Goal: Task Accomplishment & Management: Use online tool/utility

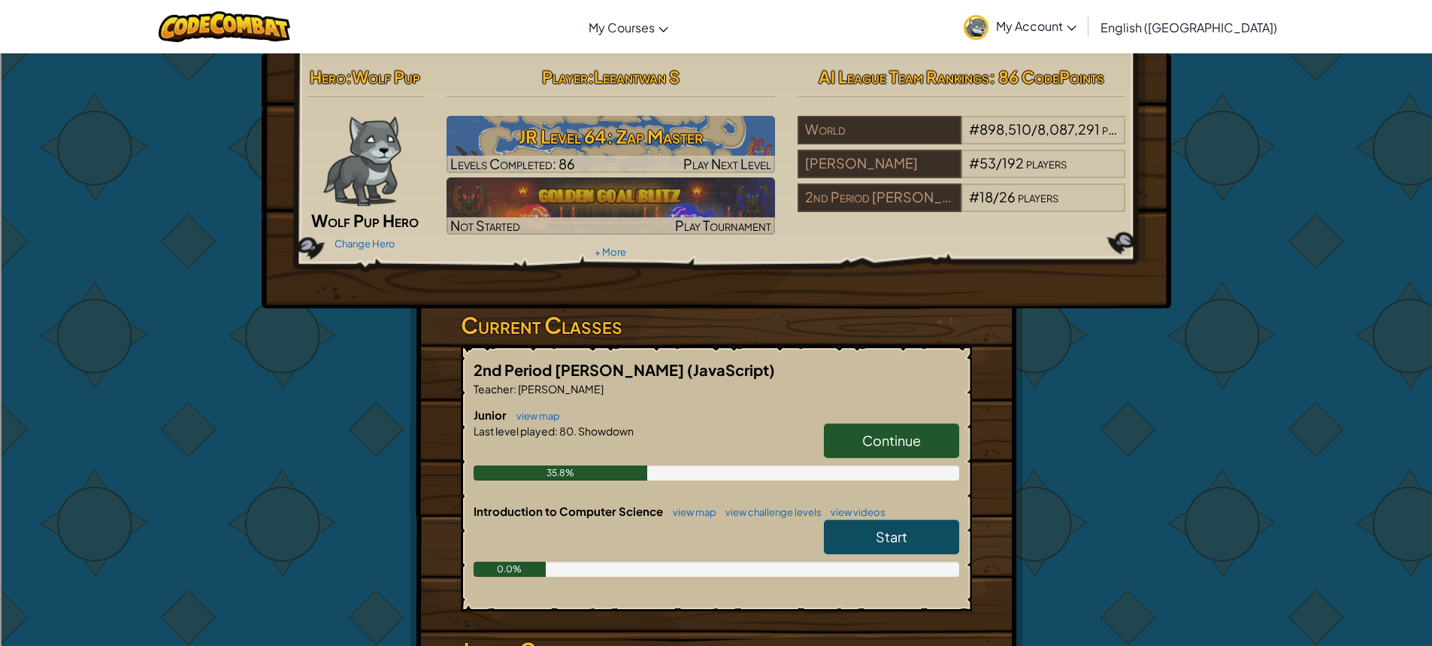
click at [923, 424] on link "Continue" at bounding box center [891, 440] width 135 height 35
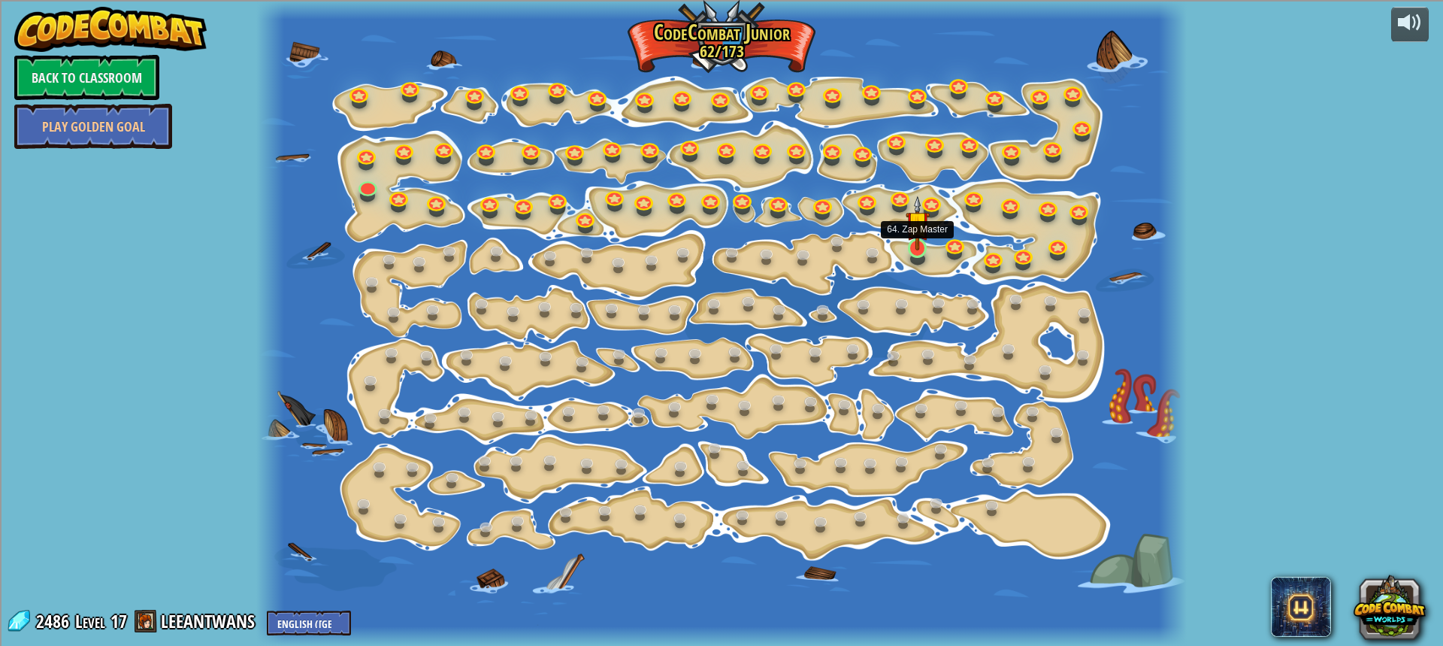
click at [906, 238] on img at bounding box center [918, 222] width 24 height 55
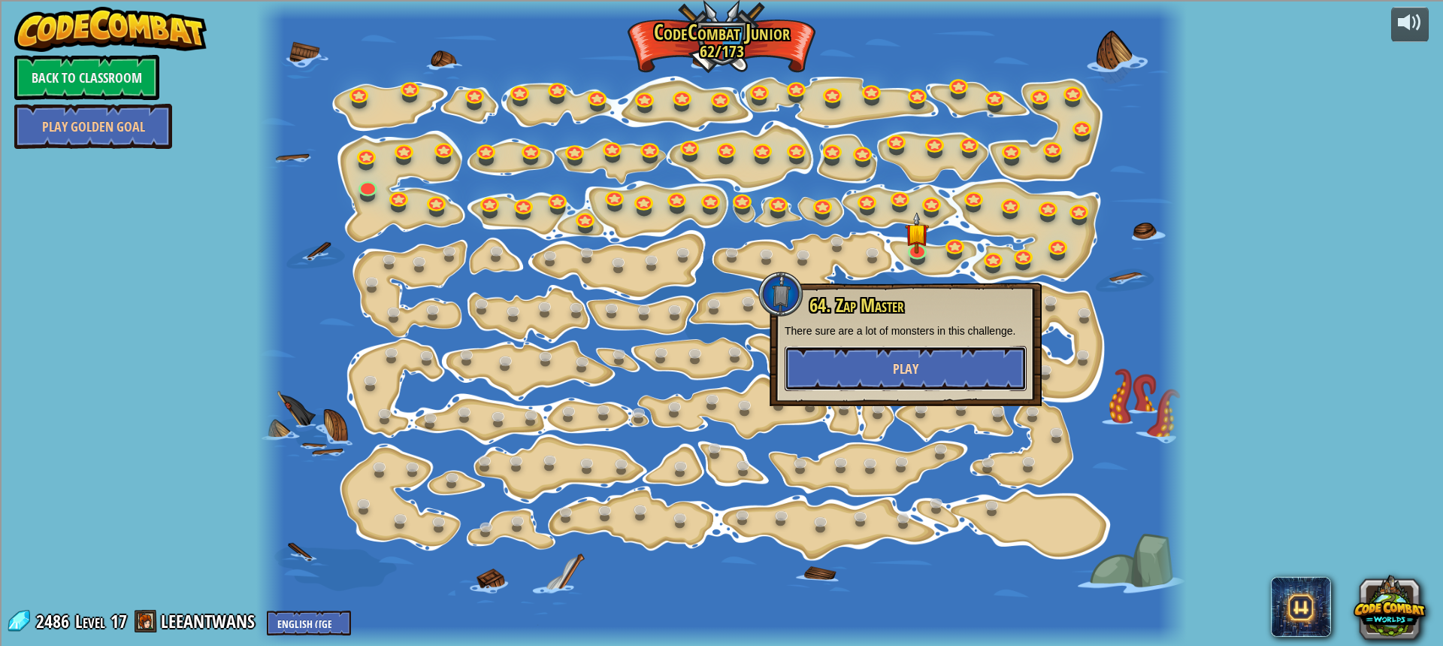
click at [819, 346] on button "Play" at bounding box center [906, 368] width 242 height 45
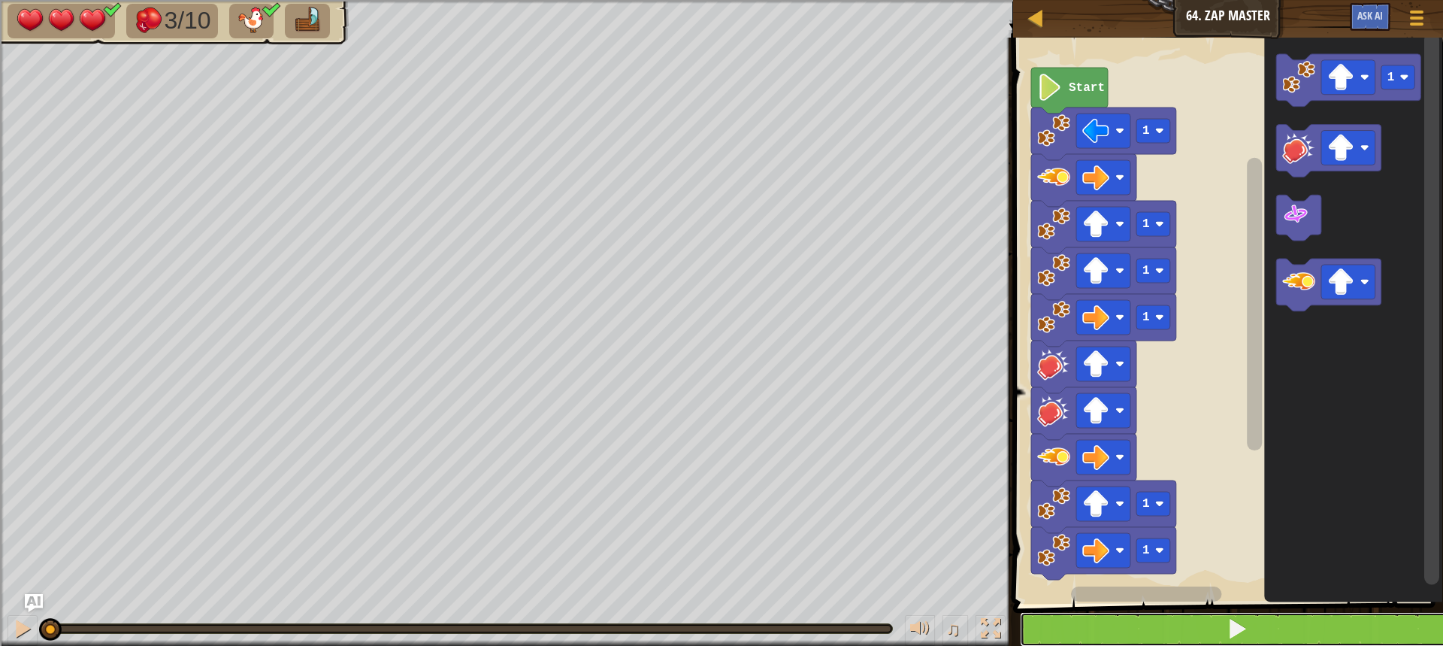
click at [1256, 622] on button at bounding box center [1237, 629] width 434 height 35
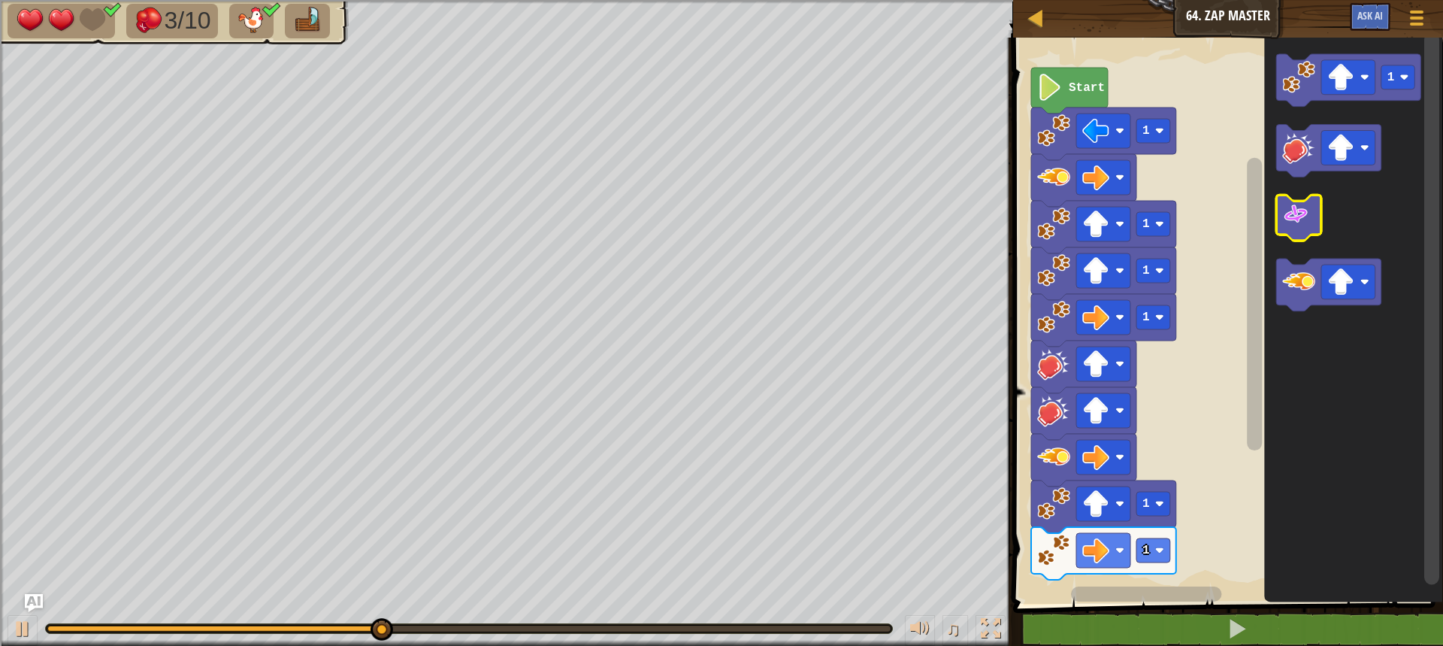
click at [1291, 215] on image "Blockly Workspace" at bounding box center [1295, 214] width 27 height 27
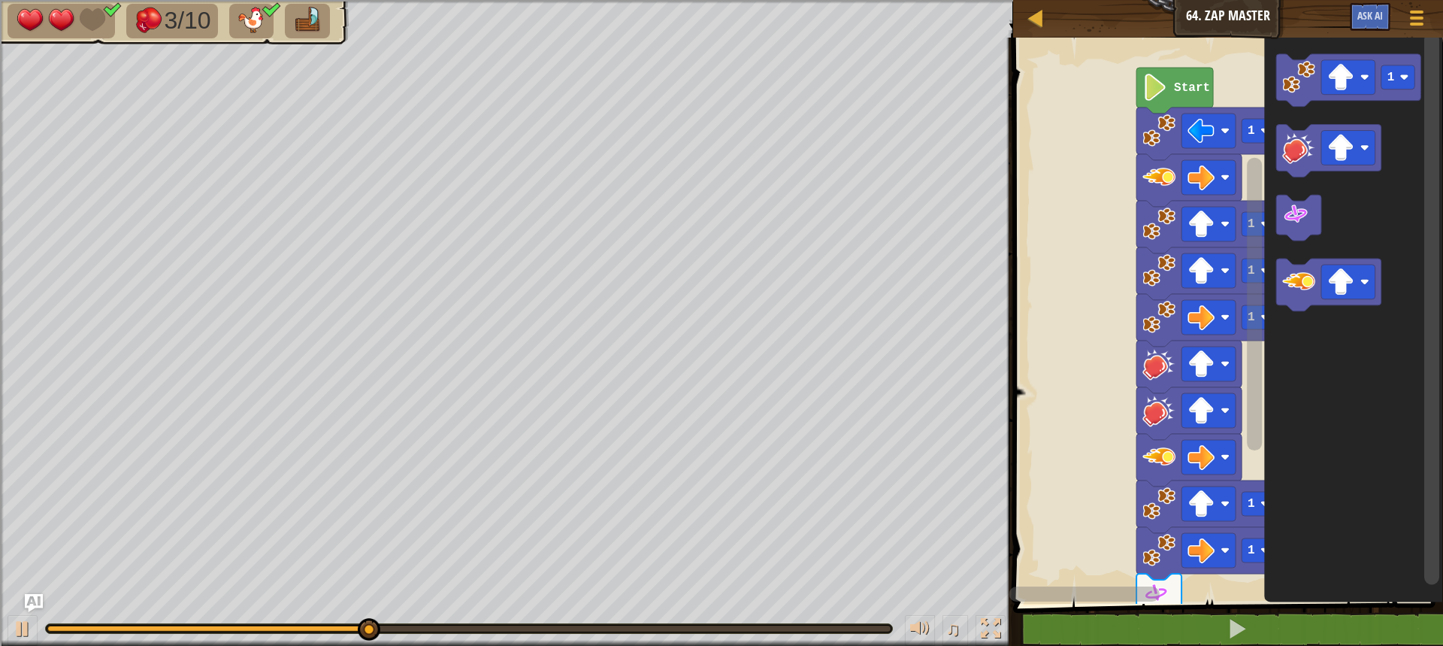
click at [1254, 535] on div "1 1 1 1 1 1 Start 1" at bounding box center [1226, 316] width 434 height 573
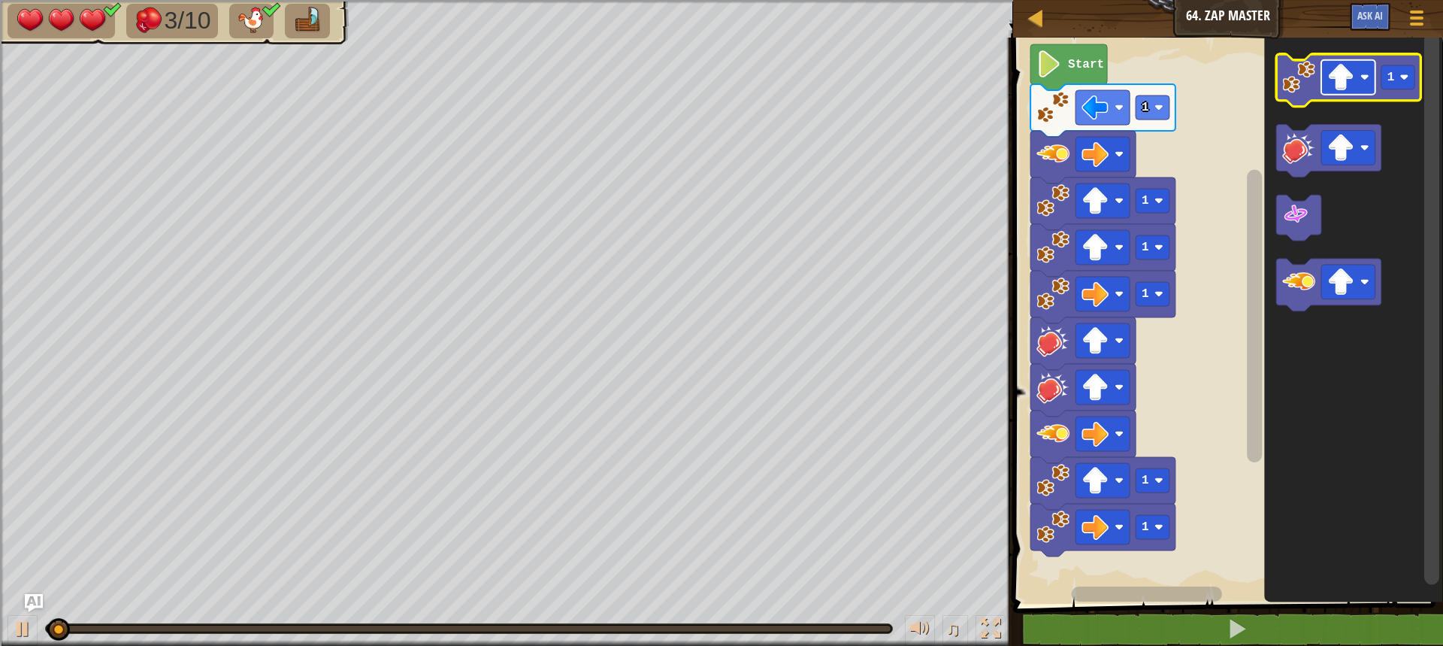
click at [1350, 83] on image "Blockly Workspace" at bounding box center [1340, 77] width 27 height 27
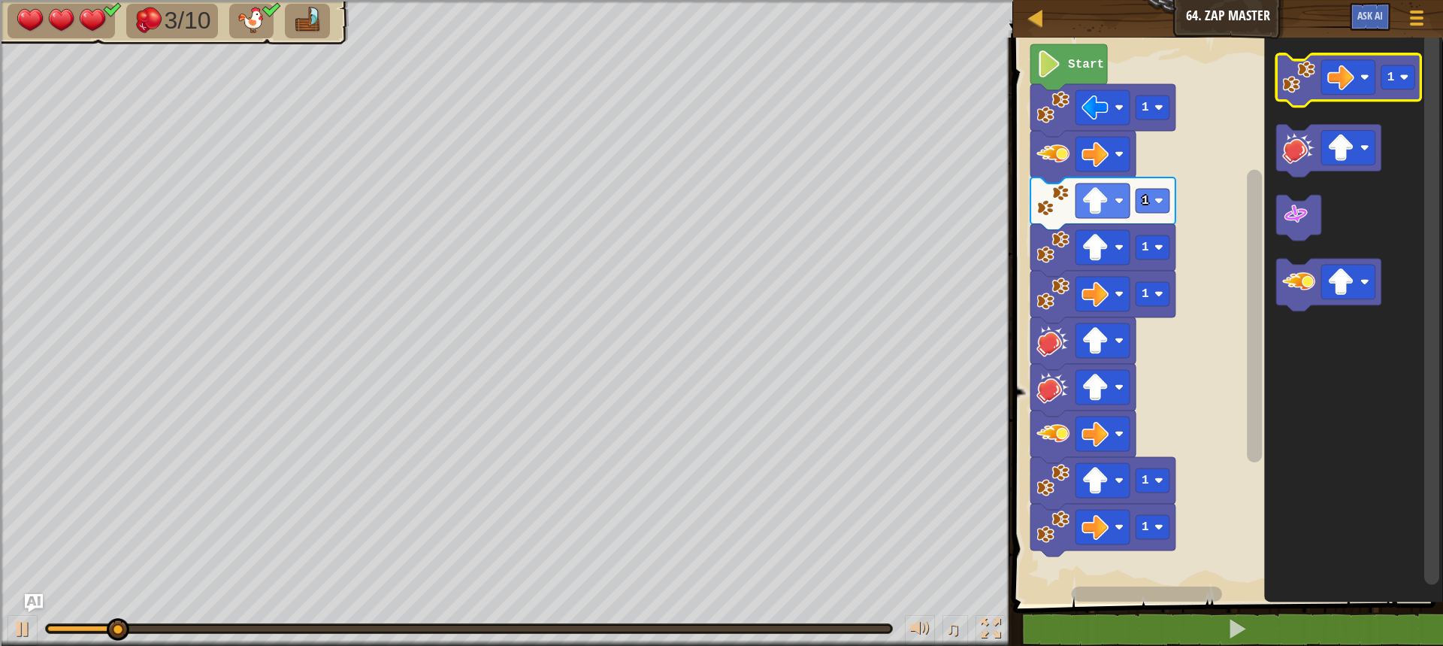
click at [1293, 91] on image "Blockly Workspace" at bounding box center [1298, 77] width 33 height 33
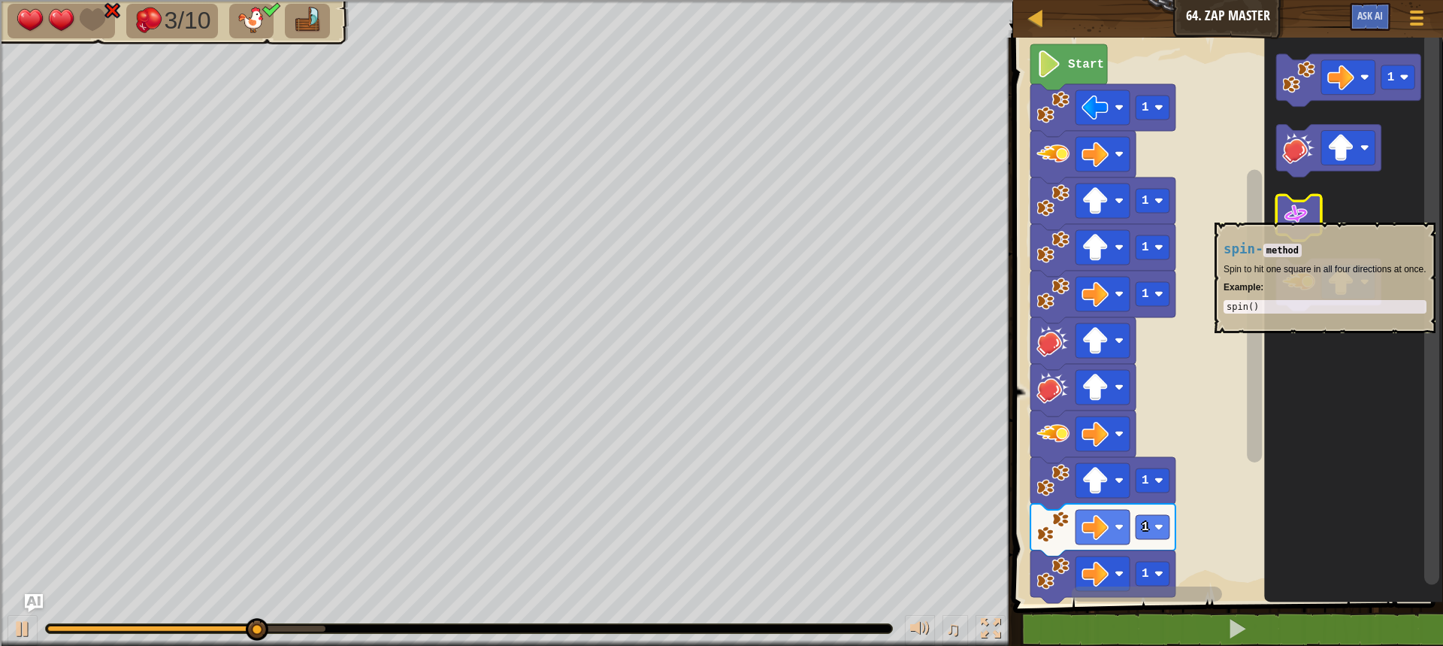
click at [1303, 212] on image "Blockly Workspace" at bounding box center [1295, 214] width 27 height 27
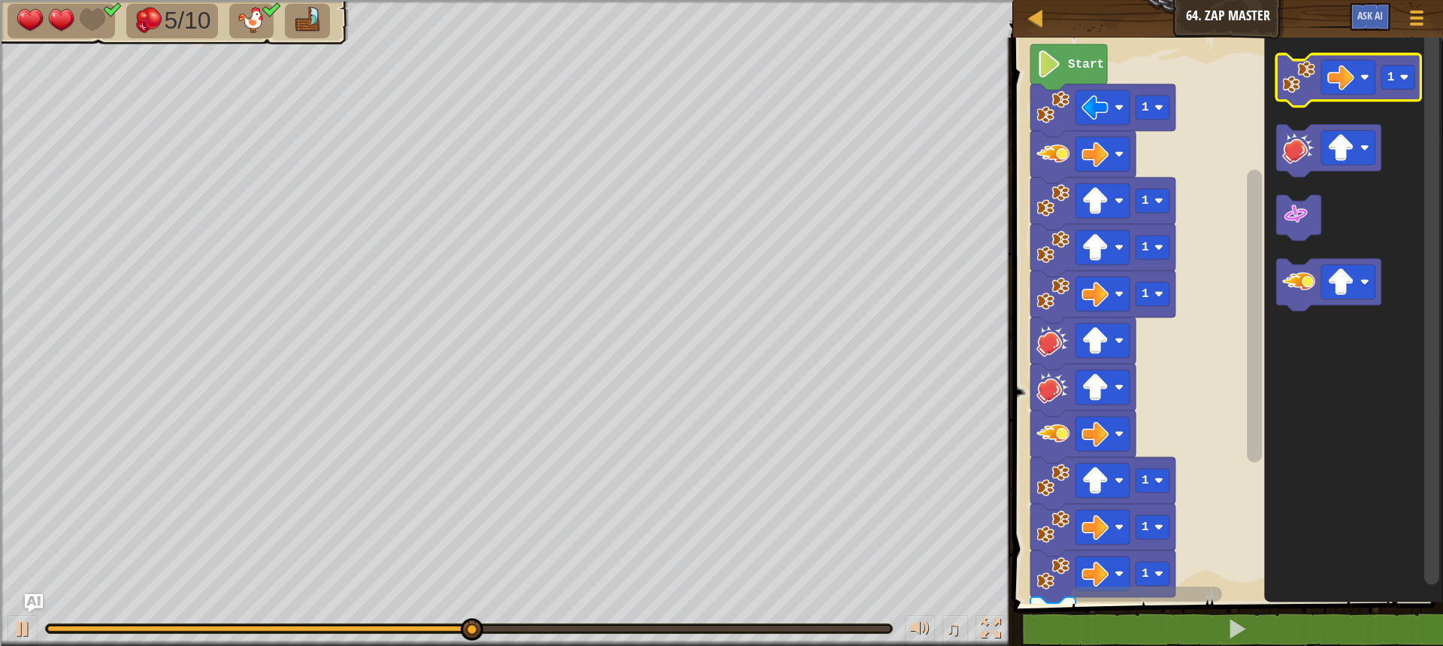
click at [1302, 77] on image "Blockly Workspace" at bounding box center [1298, 77] width 33 height 33
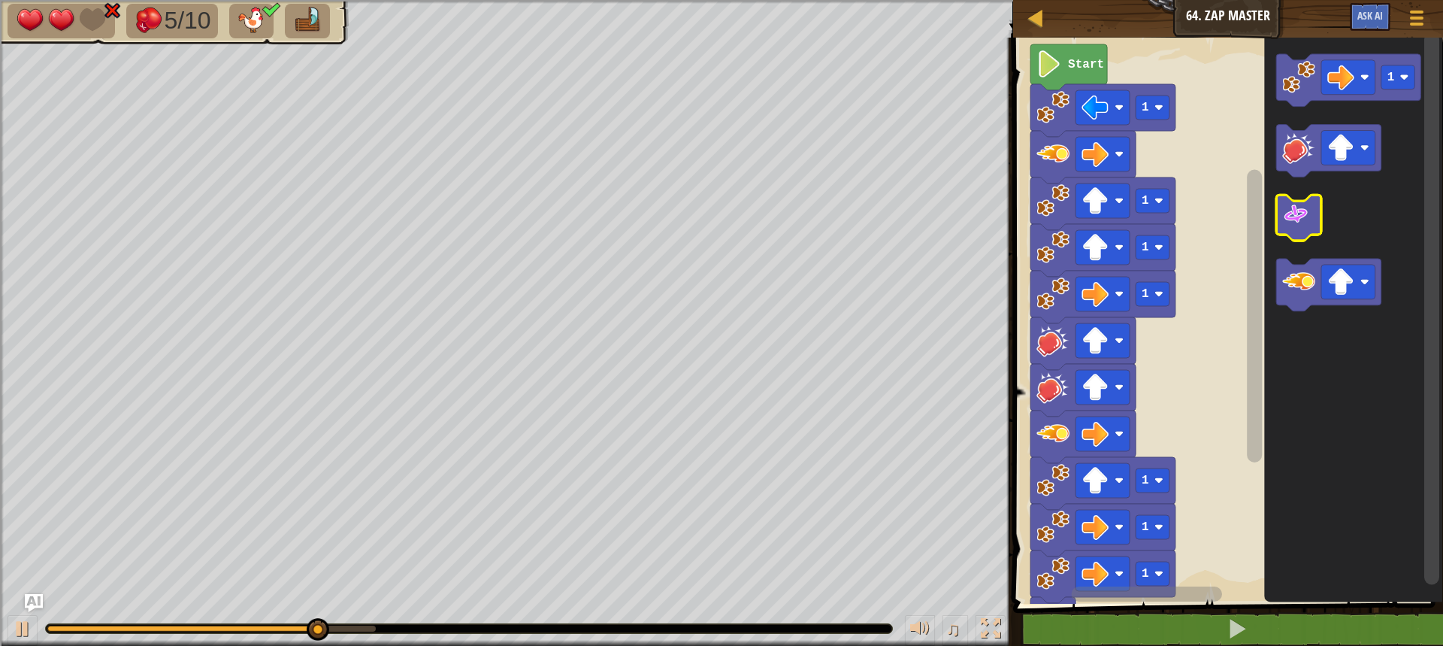
click at [1308, 207] on image "Blockly Workspace" at bounding box center [1295, 214] width 27 height 27
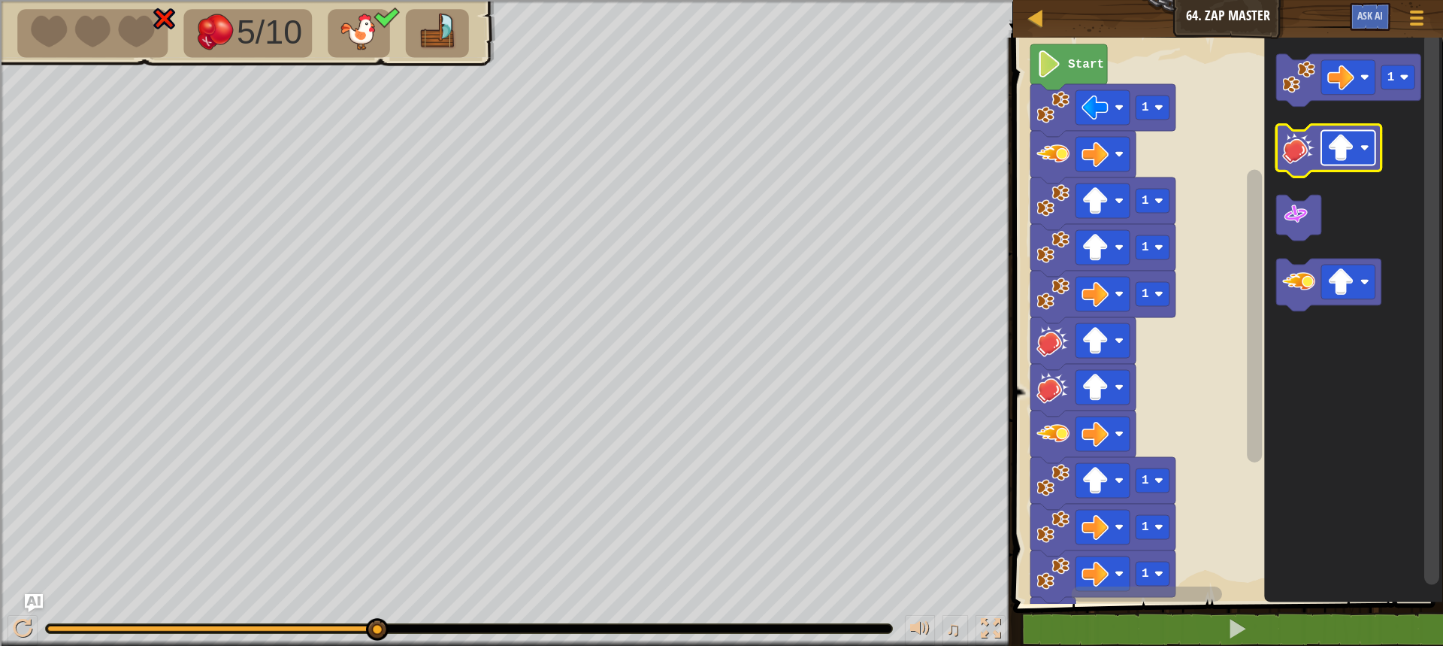
click at [1351, 154] on image "Blockly Workspace" at bounding box center [1340, 148] width 27 height 27
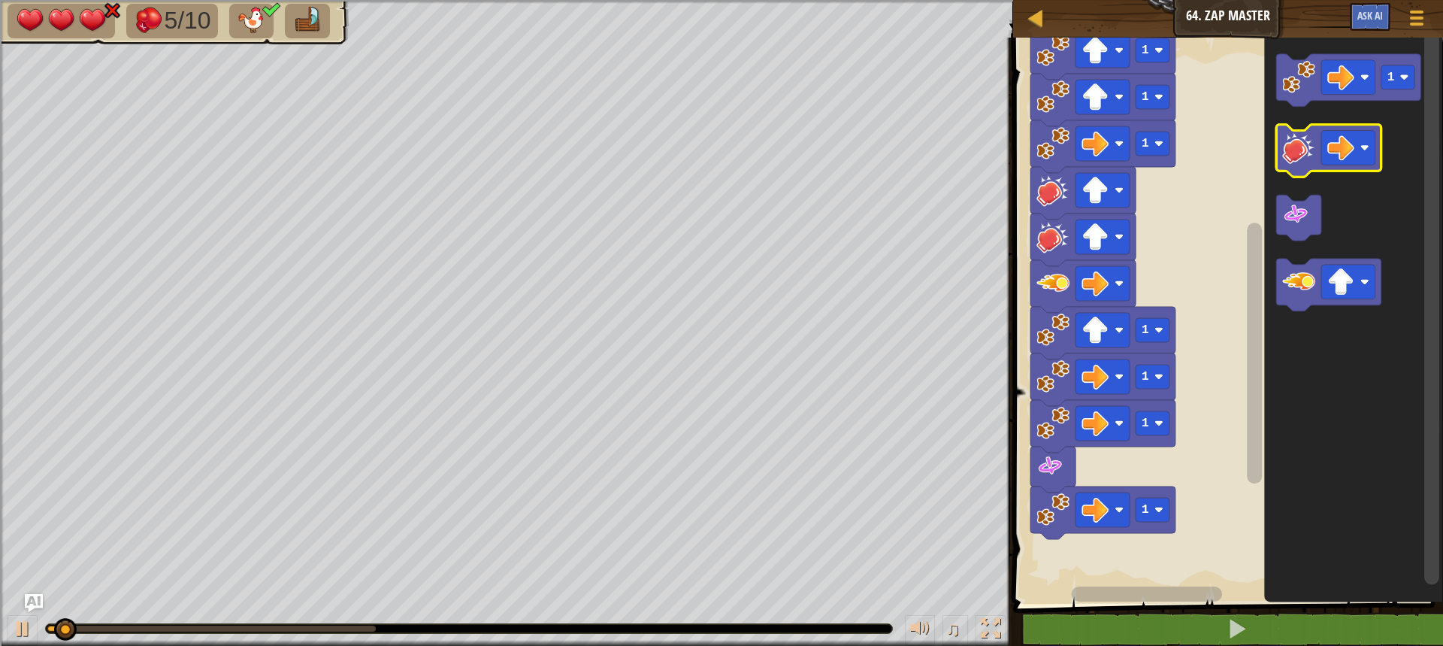
click at [1311, 148] on image "Blockly Workspace" at bounding box center [1298, 148] width 33 height 33
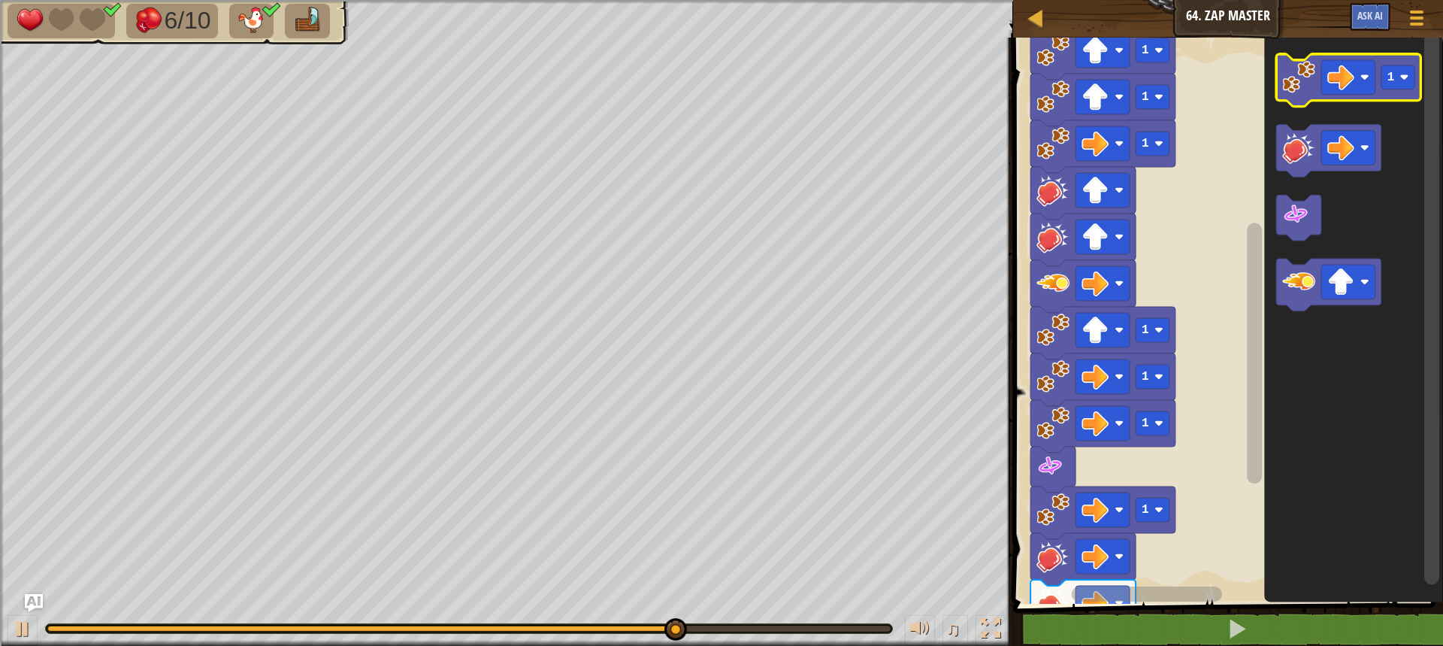
click at [1306, 76] on image "Blockly Workspace" at bounding box center [1298, 77] width 33 height 33
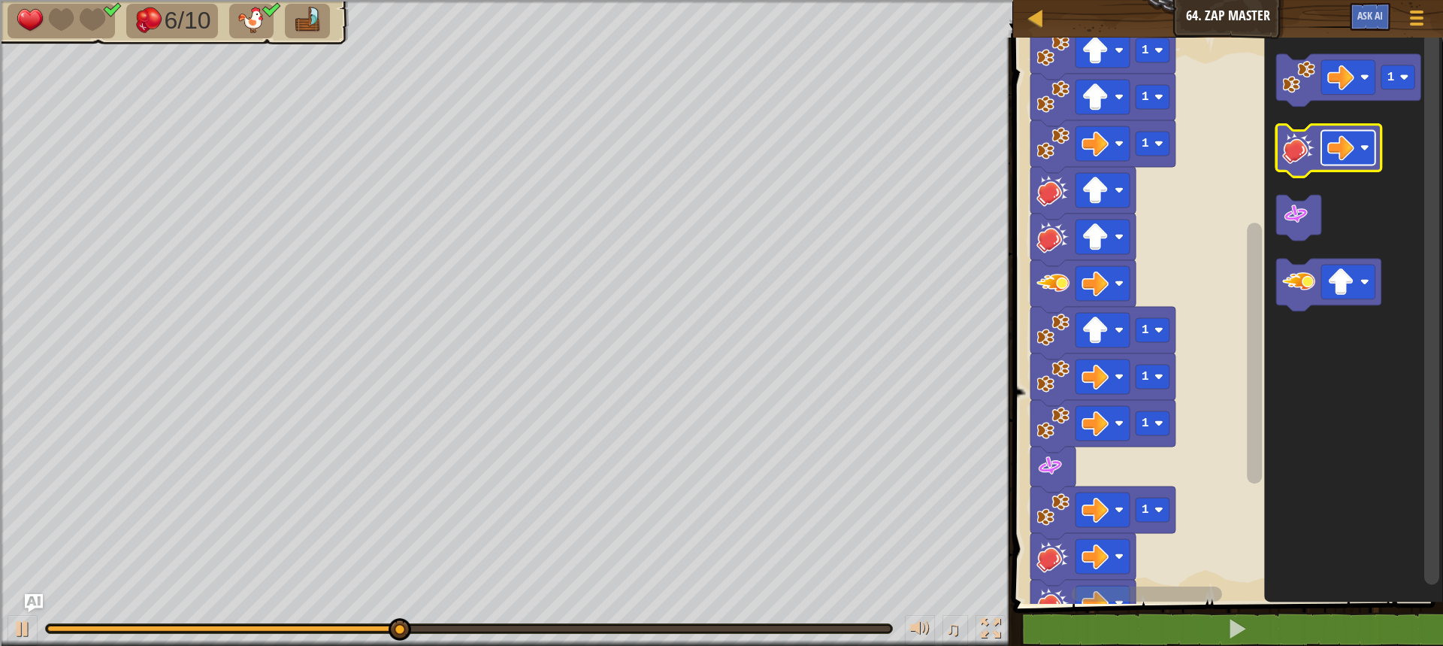
click at [1340, 144] on image "Blockly Workspace" at bounding box center [1340, 148] width 27 height 27
click at [1306, 153] on image "Blockly Workspace" at bounding box center [1298, 148] width 33 height 33
click at [1339, 155] on image "Blockly Workspace" at bounding box center [1340, 148] width 27 height 27
click at [1297, 145] on image "Blockly Workspace" at bounding box center [1298, 148] width 33 height 33
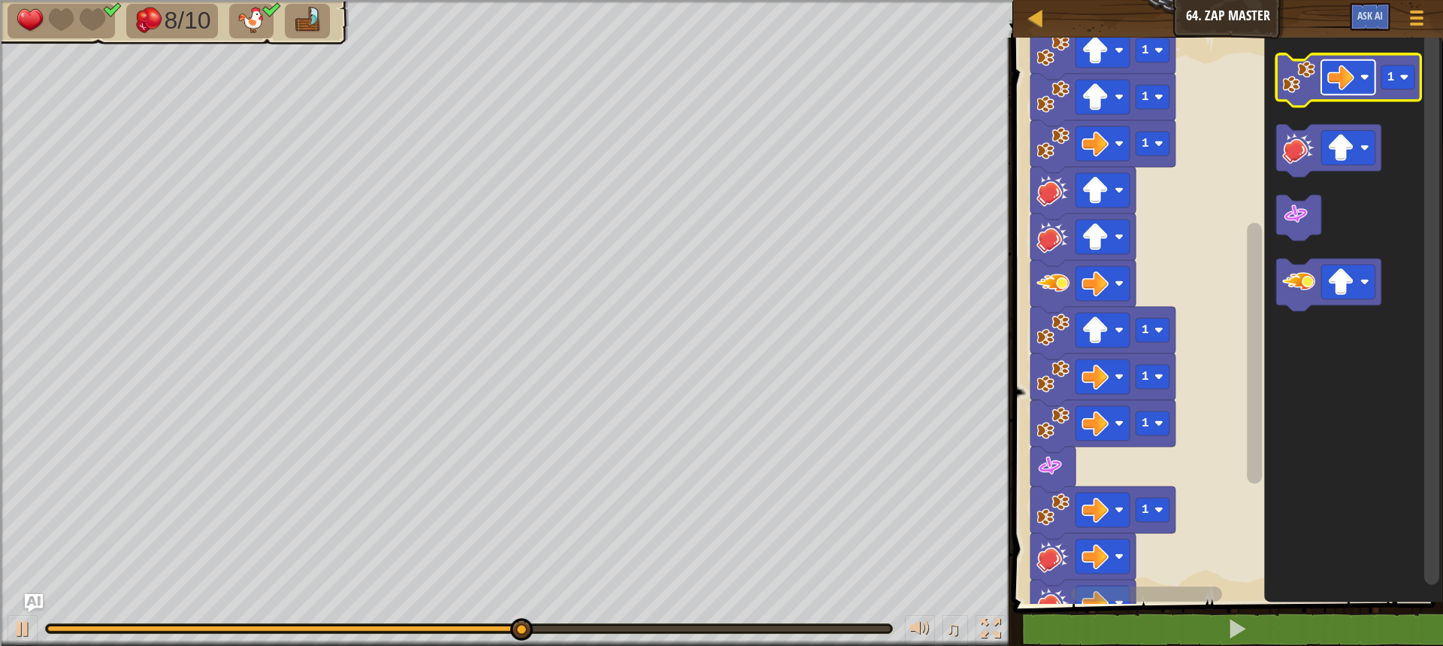
click at [1369, 86] on rect "Blockly Workspace" at bounding box center [1348, 77] width 54 height 35
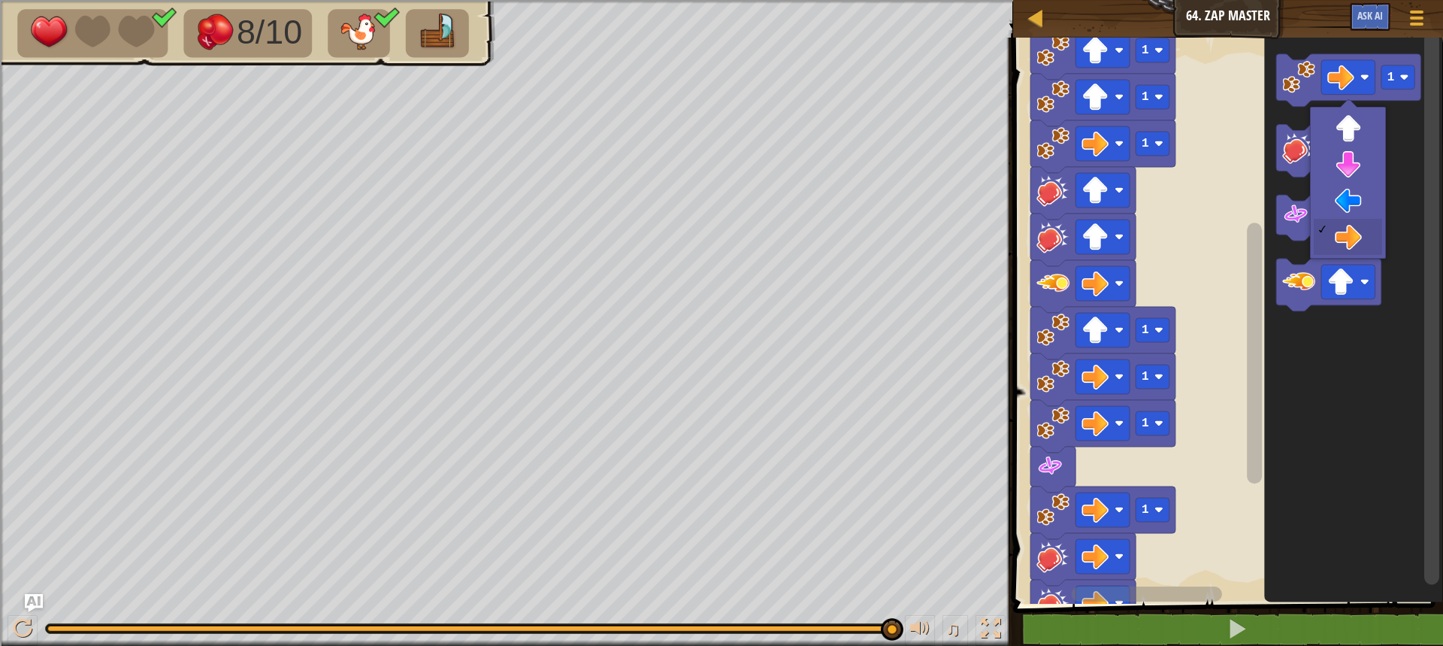
click at [1225, 11] on div "Map Junior 64. Zap Master Game Menu Ask AI" at bounding box center [1228, 19] width 430 height 38
click at [1039, 17] on div at bounding box center [1035, 17] width 19 height 19
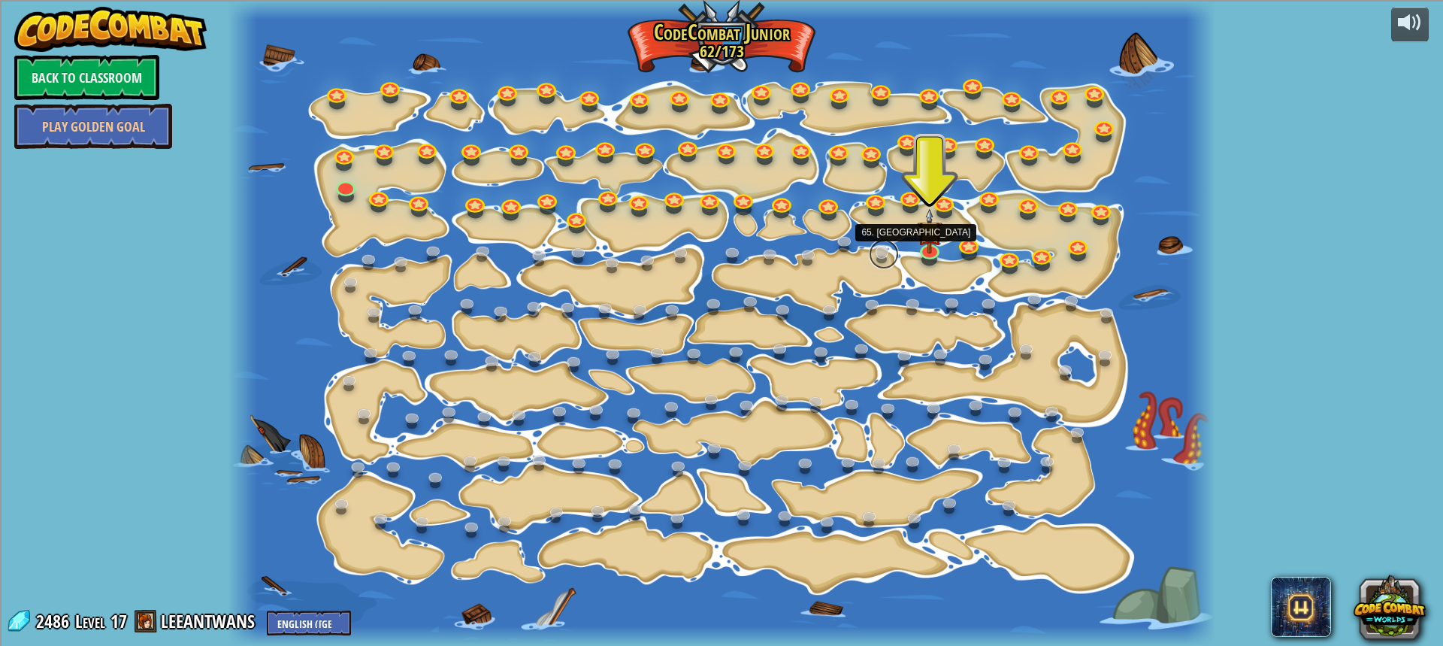
click at [878, 255] on link at bounding box center [884, 254] width 30 height 30
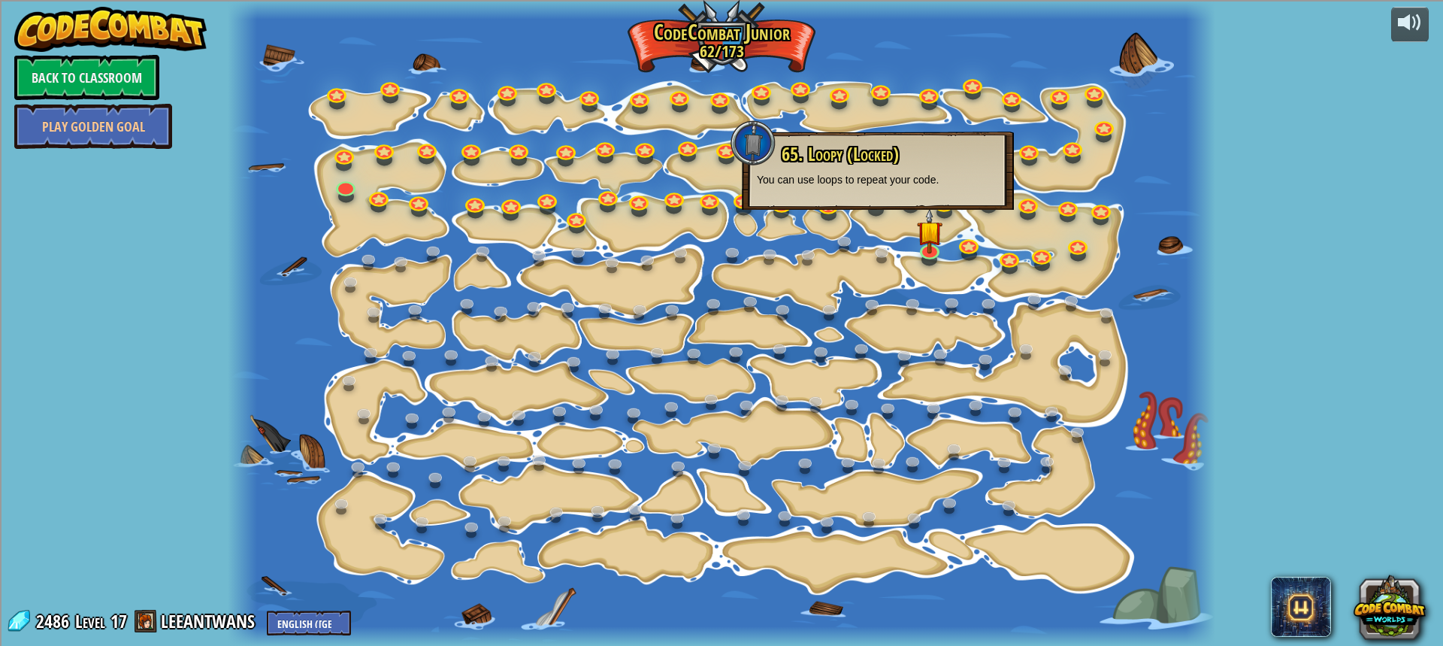
click at [853, 185] on p "You can use loops to repeat your code." at bounding box center [878, 179] width 242 height 15
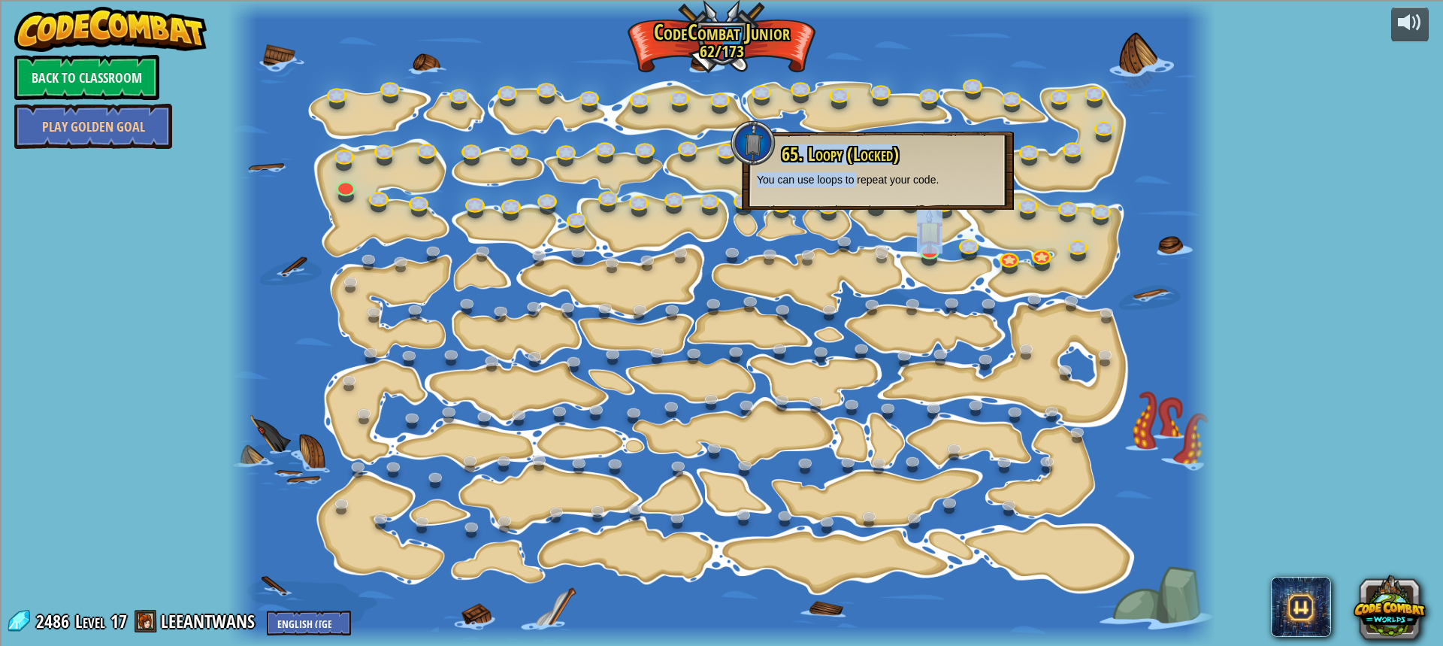
drag, startPoint x: 853, startPoint y: 185, endPoint x: 879, endPoint y: 254, distance: 73.7
click at [879, 254] on div "15. Step Change Change step arguments. 15a. Step Change A (practice) 11. Go Sma…" at bounding box center [722, 323] width 988 height 646
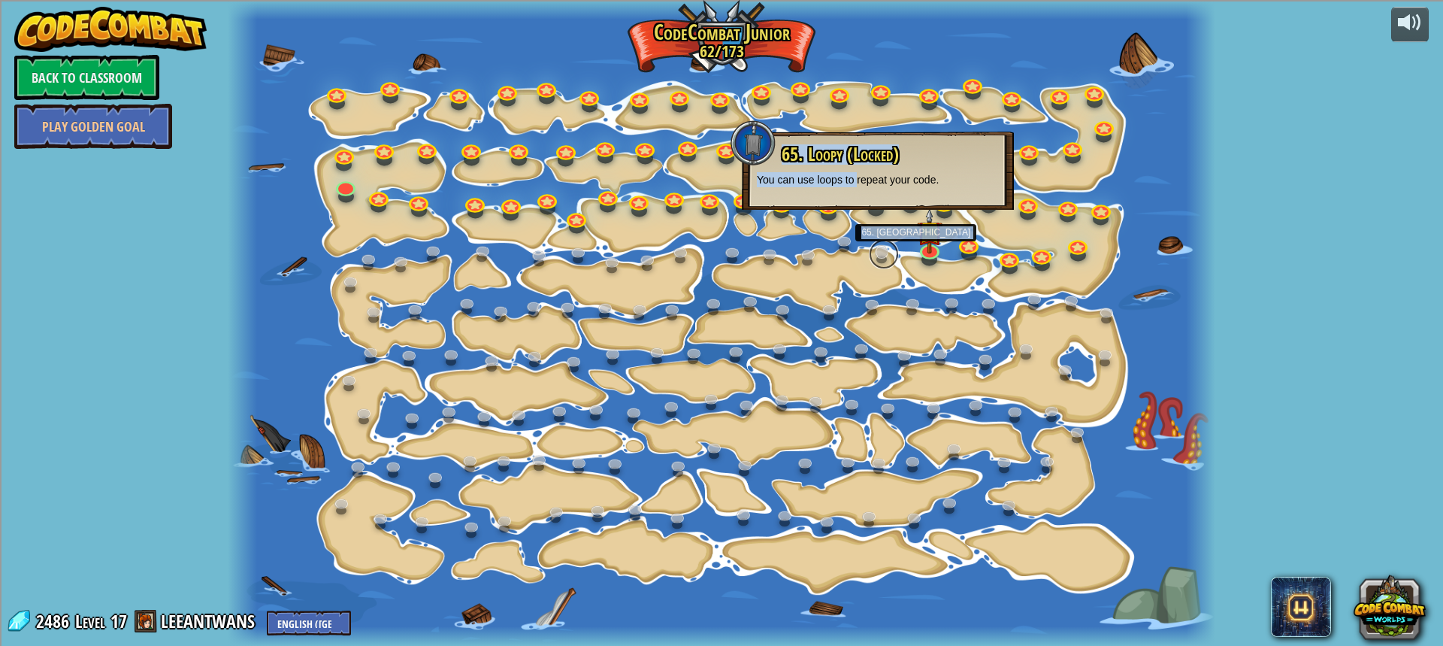
click at [879, 259] on link at bounding box center [884, 254] width 30 height 30
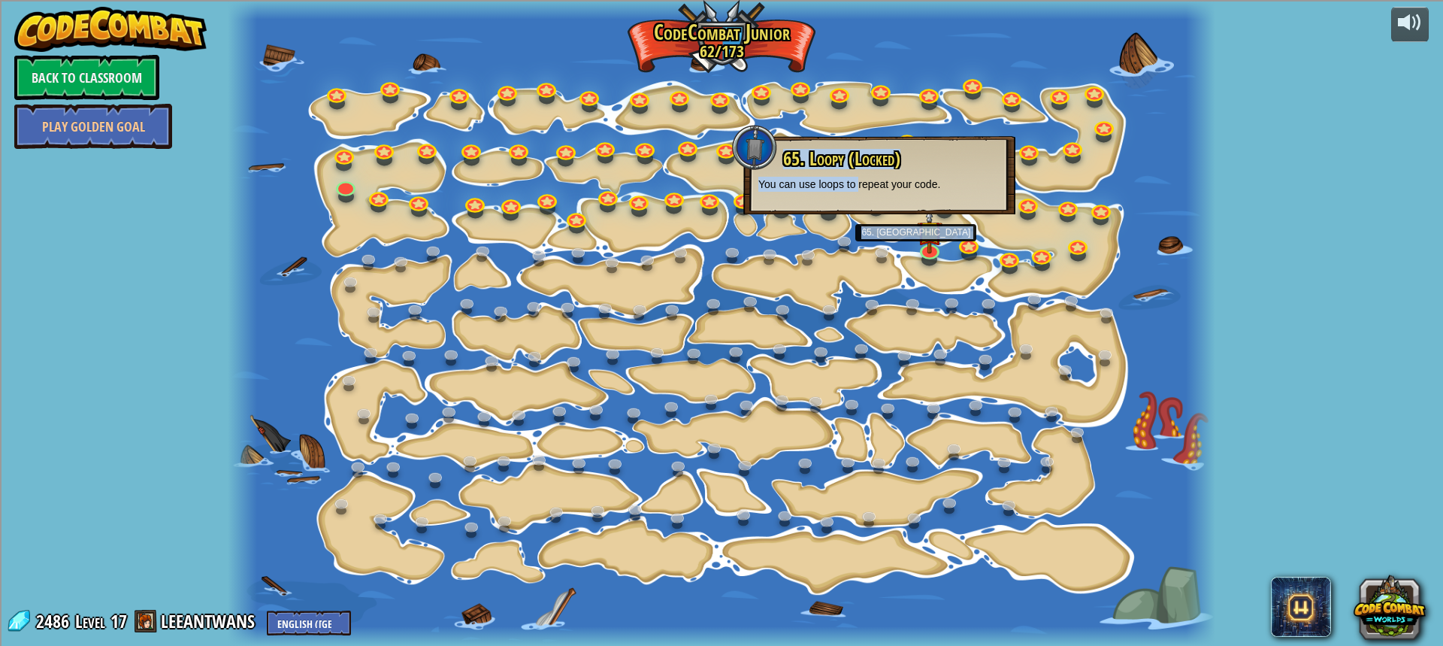
click at [881, 292] on div at bounding box center [722, 323] width 988 height 646
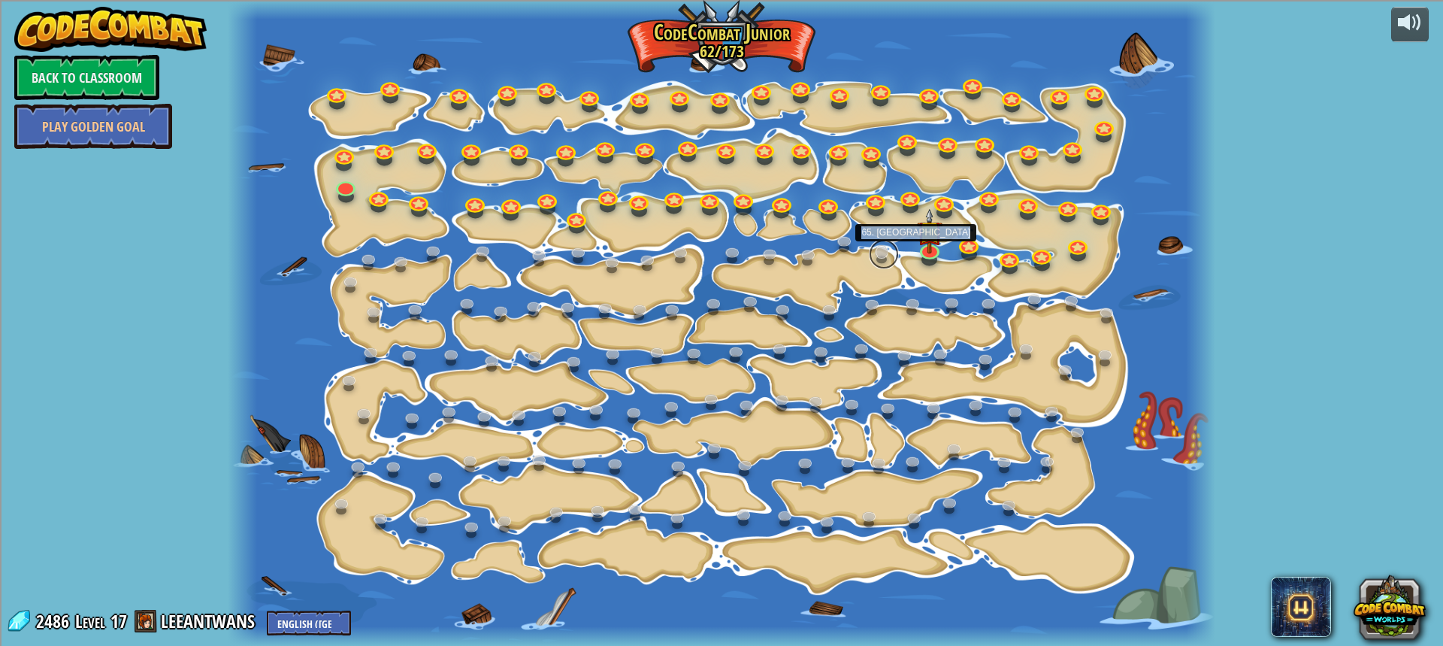
click at [881, 261] on link at bounding box center [884, 254] width 30 height 30
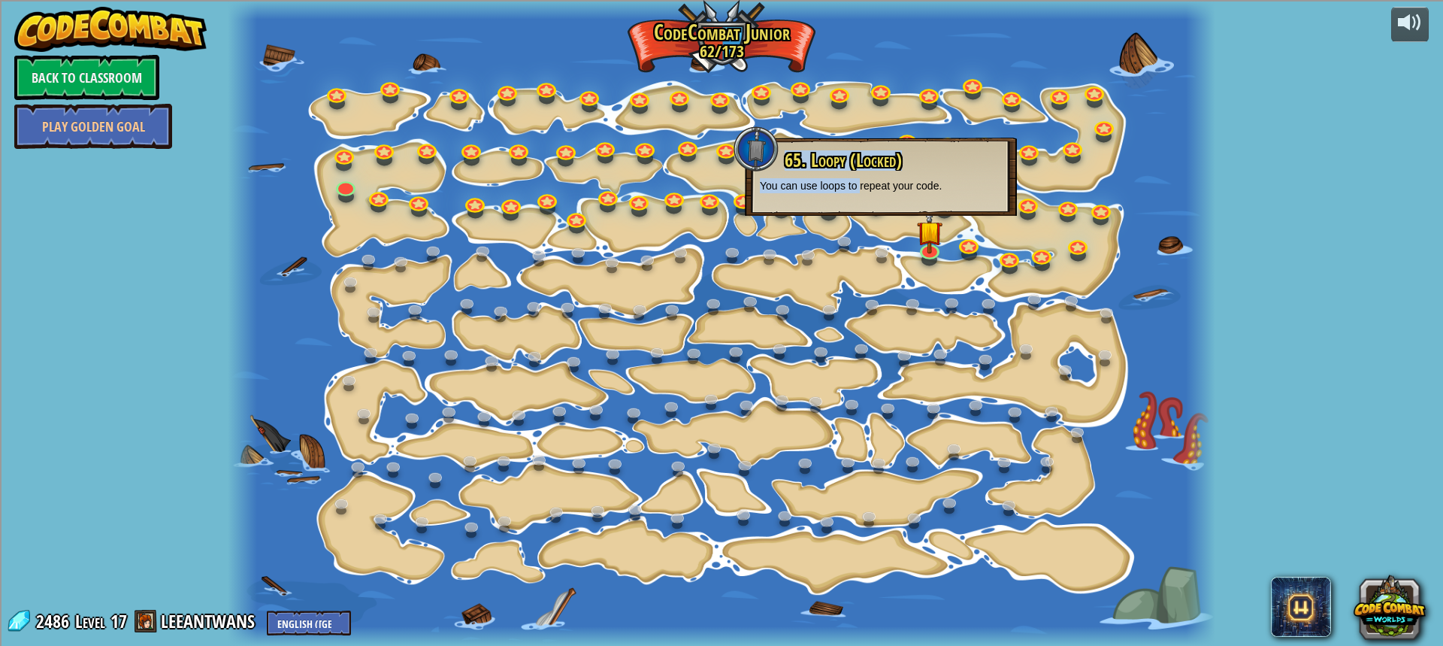
click at [879, 227] on div at bounding box center [722, 323] width 988 height 646
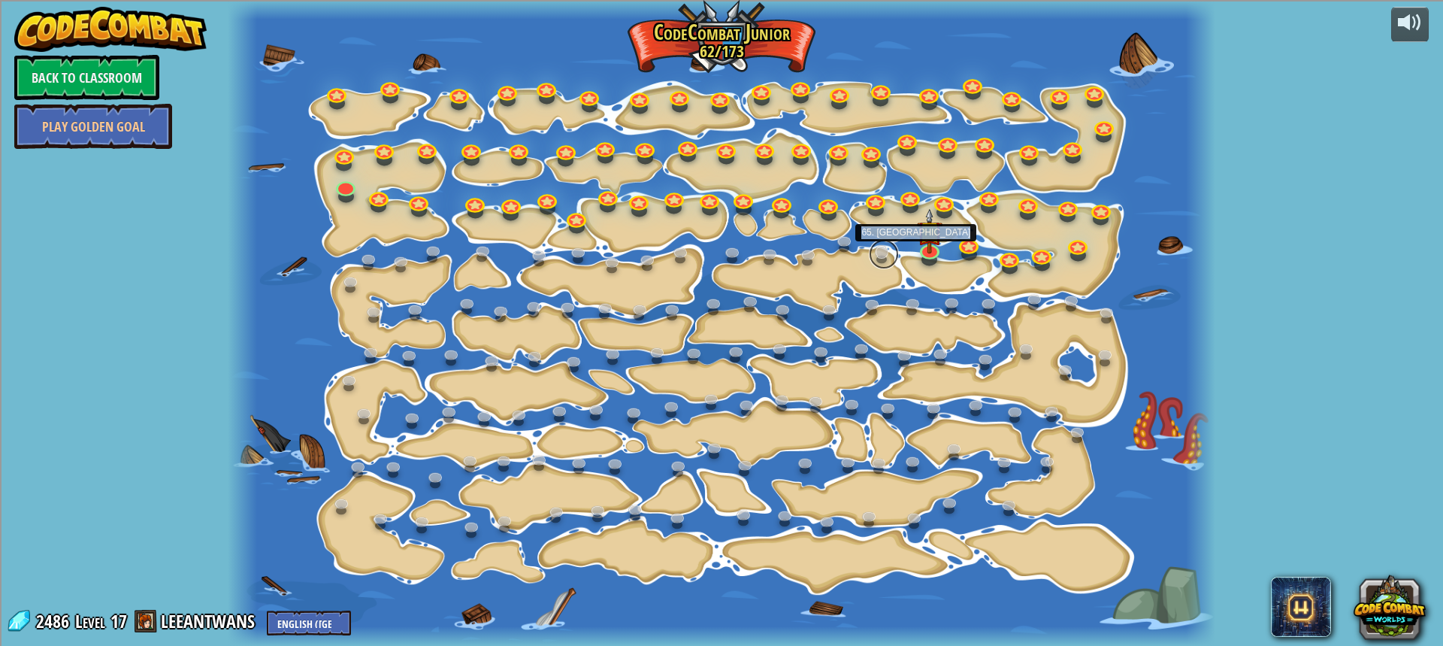
click at [881, 253] on link at bounding box center [884, 254] width 30 height 30
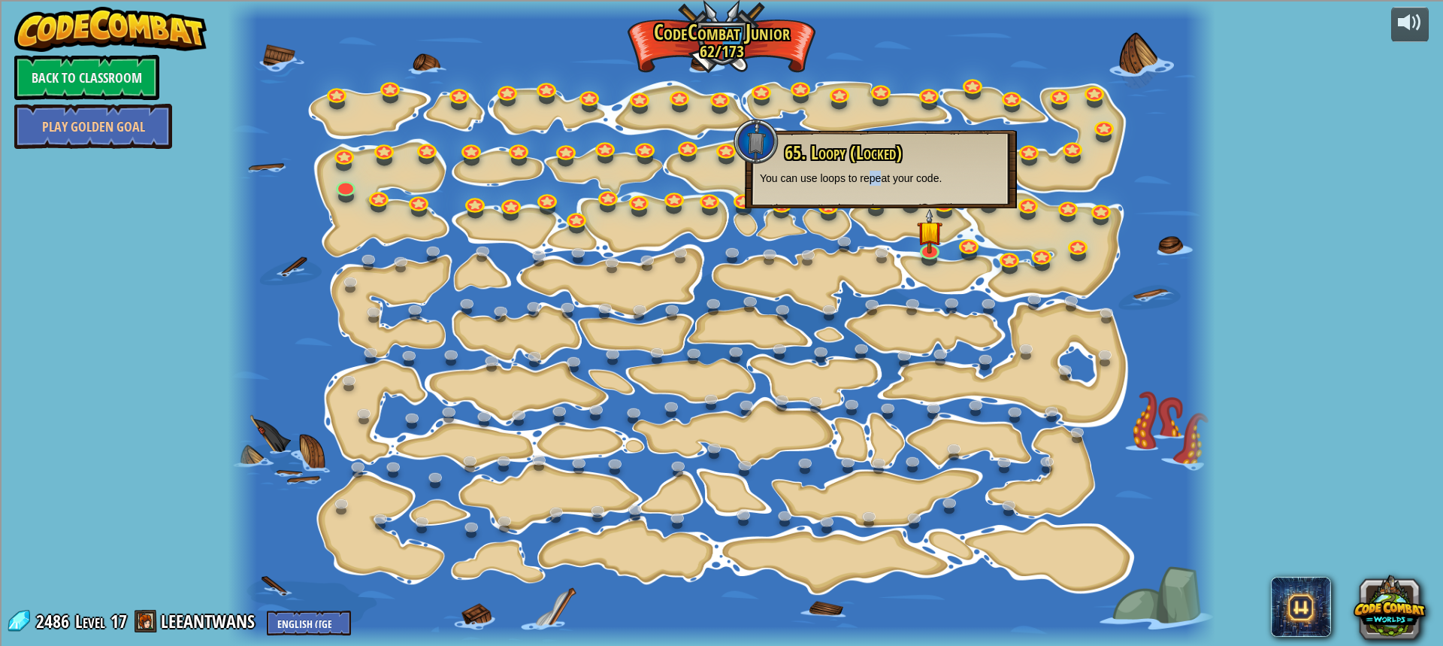
drag, startPoint x: 873, startPoint y: 166, endPoint x: 880, endPoint y: 174, distance: 10.1
click at [880, 174] on div "65. Loopy (Locked) You can use loops to repeat your code." at bounding box center [881, 164] width 242 height 43
click at [897, 189] on div "65. Loopy (Locked) You can use loops to repeat your code." at bounding box center [881, 169] width 272 height 78
click at [888, 315] on div at bounding box center [722, 323] width 988 height 646
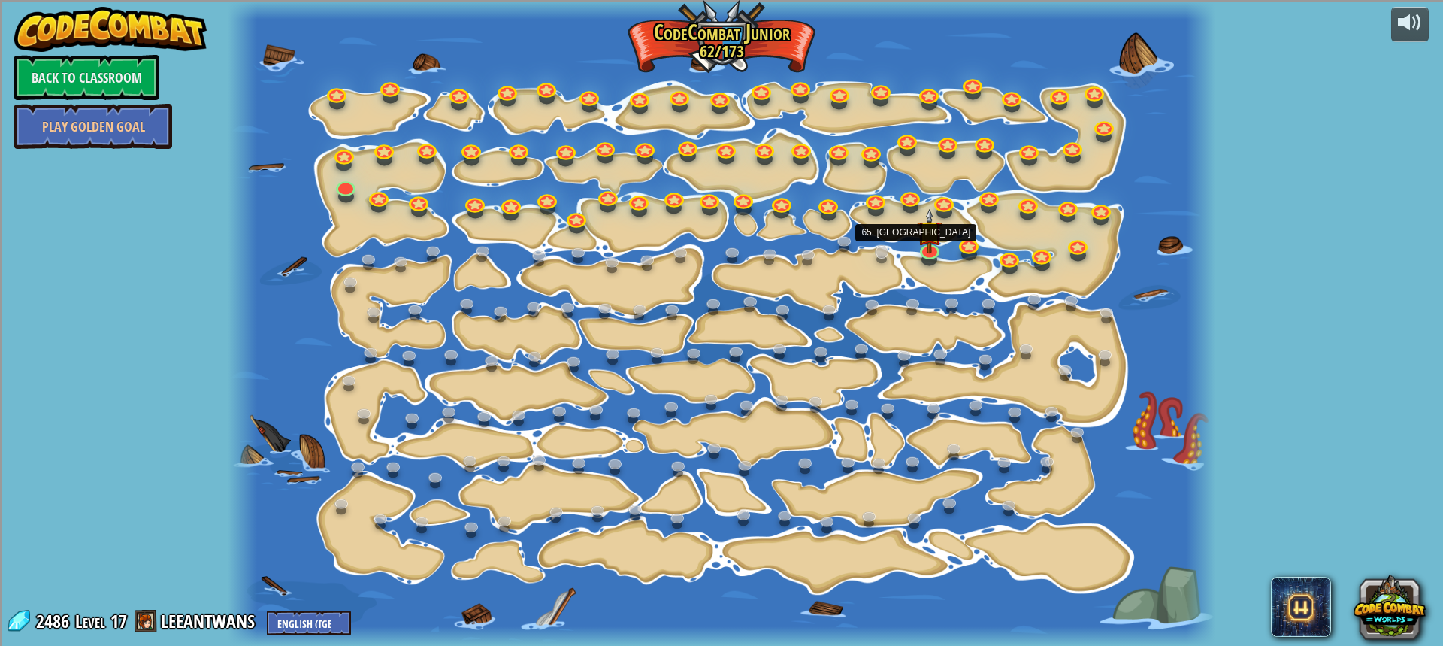
click at [888, 259] on link at bounding box center [884, 254] width 30 height 30
